Goal: Task Accomplishment & Management: Manage account settings

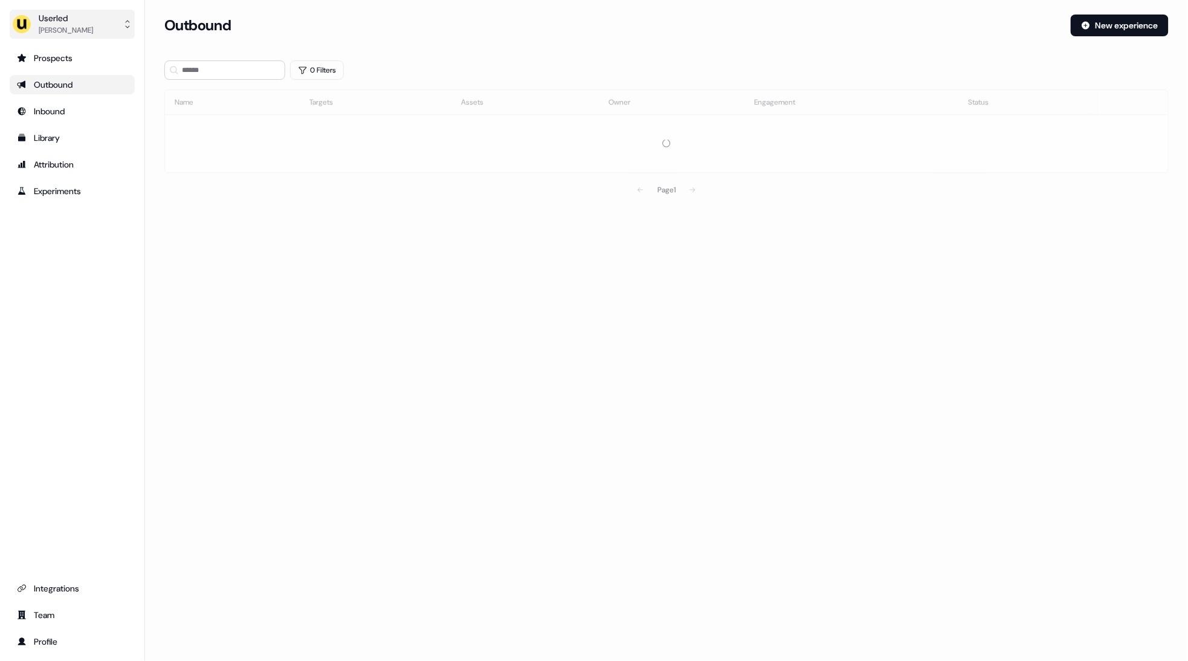
click at [66, 25] on div "[PERSON_NAME]" at bounding box center [66, 30] width 54 height 12
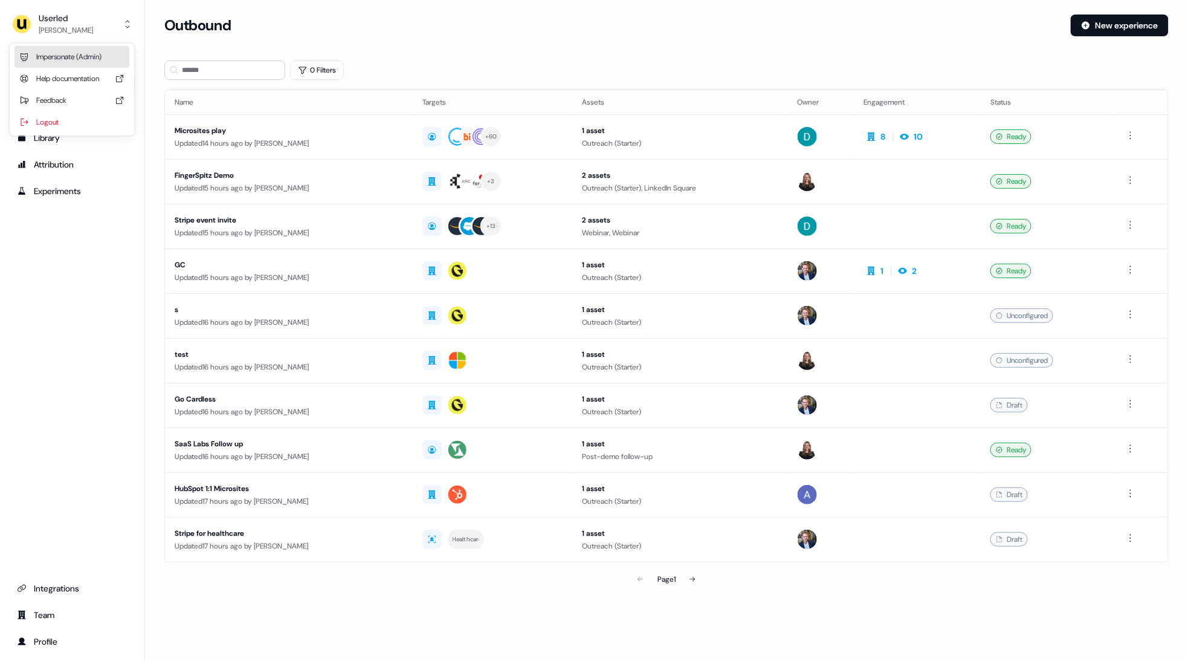
click at [76, 53] on div "Impersonate (Admin)" at bounding box center [72, 57] width 115 height 22
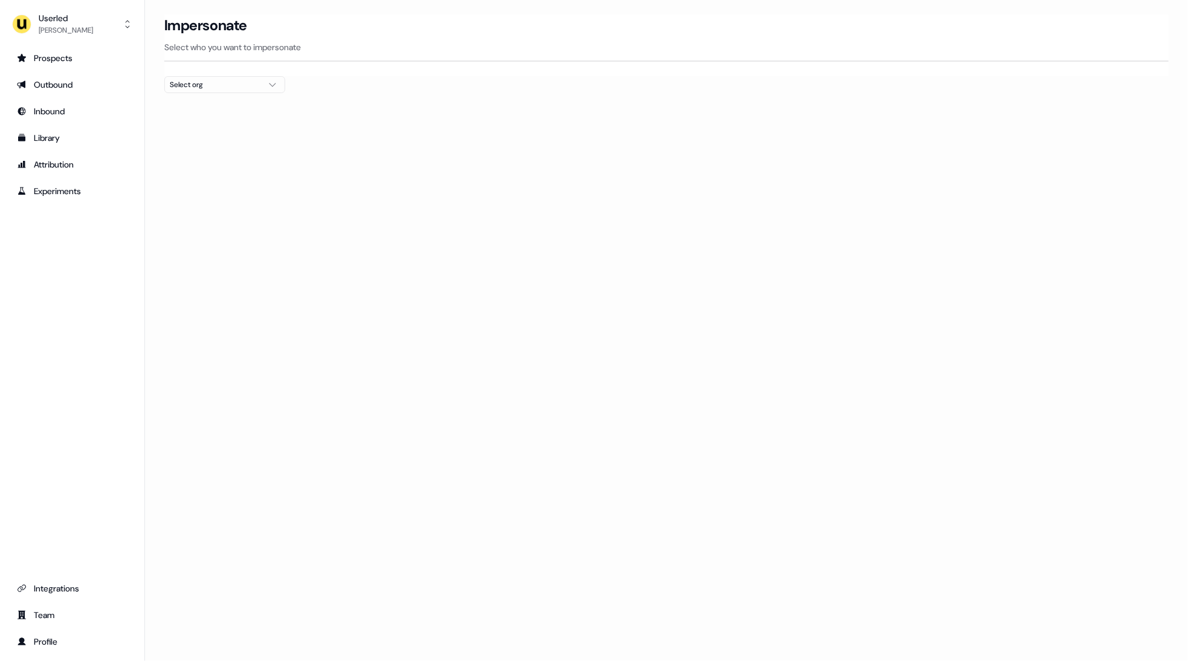
click at [243, 77] on button "Select org" at bounding box center [224, 84] width 121 height 17
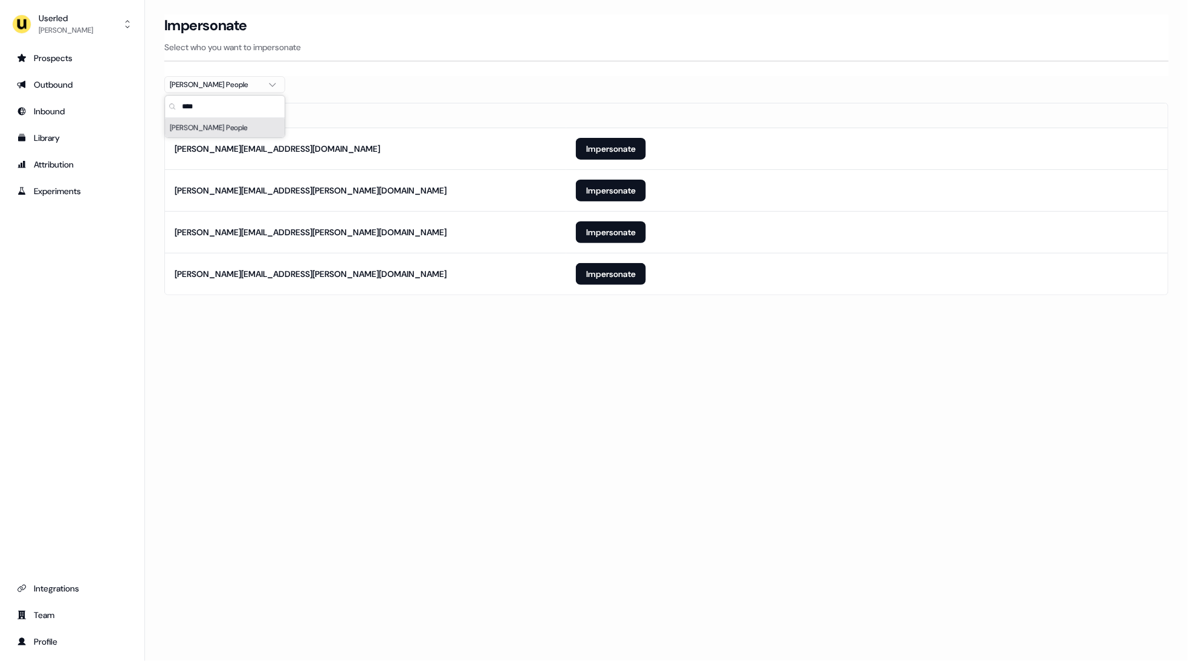
type input "****"
click at [389, 324] on section "Loading... Impersonate Select who you want to impersonate [PERSON_NAME] People …" at bounding box center [666, 172] width 1043 height 314
click at [619, 270] on button "Impersonate" at bounding box center [611, 274] width 70 height 22
